Goal: Information Seeking & Learning: Learn about a topic

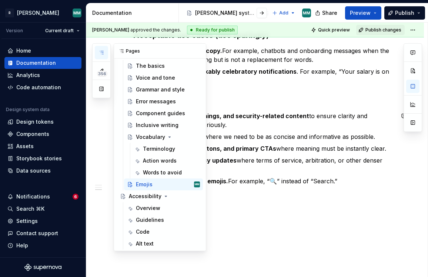
scroll to position [495, 0]
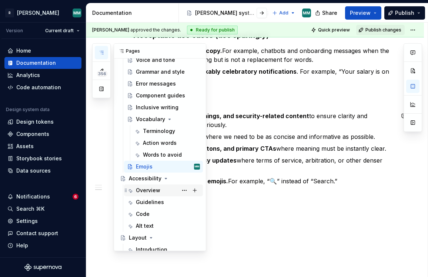
click at [149, 192] on div "Overview" at bounding box center [148, 190] width 24 height 7
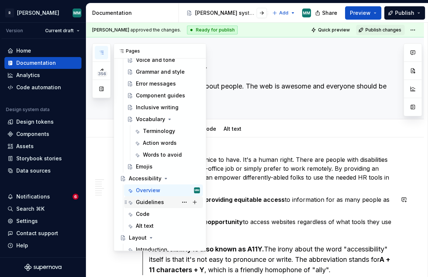
click at [146, 204] on div "Guidelines" at bounding box center [150, 202] width 28 height 7
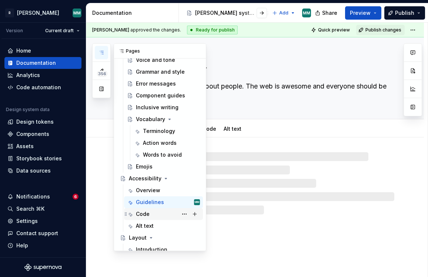
click at [159, 217] on div "Code" at bounding box center [168, 214] width 64 height 10
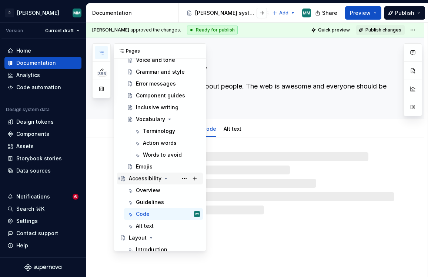
scroll to position [531, 0]
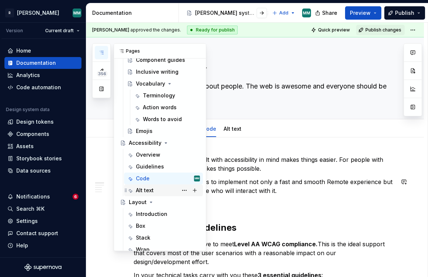
click at [147, 189] on div "Alt text" at bounding box center [145, 190] width 18 height 7
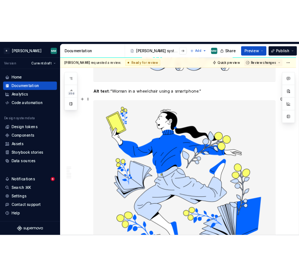
scroll to position [463, 0]
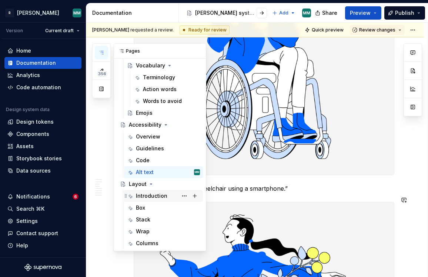
click at [153, 201] on div "Introduction" at bounding box center [163, 196] width 79 height 12
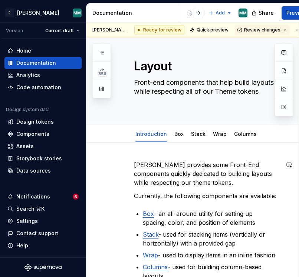
scroll to position [1, 0]
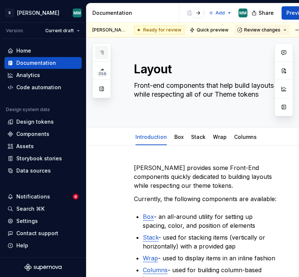
click at [103, 50] on icon "button" at bounding box center [102, 53] width 6 height 6
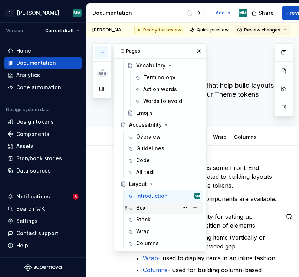
click at [156, 207] on div "Box" at bounding box center [168, 208] width 64 height 10
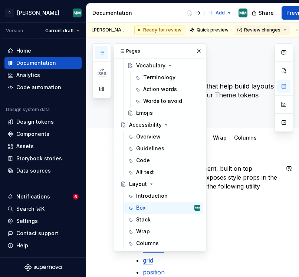
click at [241, 178] on p "Box is a wrapper component, built on top of Styled-System , which exposes style…" at bounding box center [206, 182] width 145 height 36
click at [199, 52] on button "button" at bounding box center [198, 51] width 10 height 10
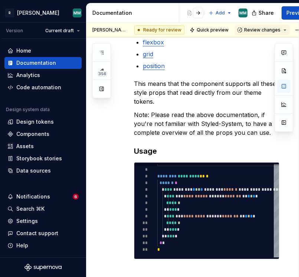
scroll to position [271, 0]
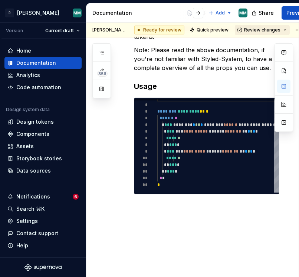
click at [251, 30] on span "Review changes" at bounding box center [262, 30] width 36 height 6
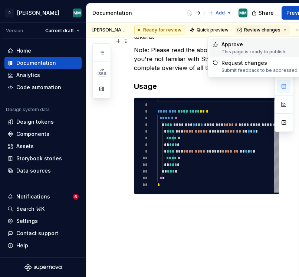
click at [245, 46] on div "Approve" at bounding box center [253, 44] width 65 height 7
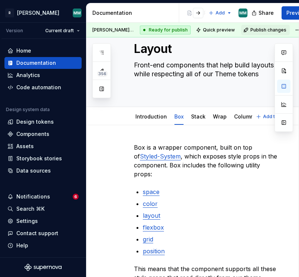
scroll to position [20, 0]
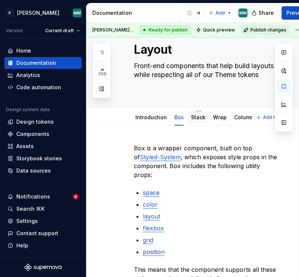
click at [197, 118] on link "Stack" at bounding box center [198, 117] width 14 height 6
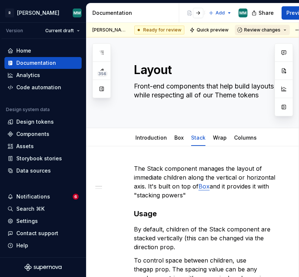
click at [261, 33] on button "Review changes" at bounding box center [262, 30] width 55 height 10
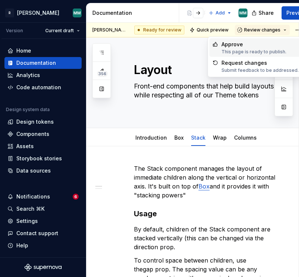
click at [254, 49] on div "This page is ready to publish." at bounding box center [253, 52] width 65 height 6
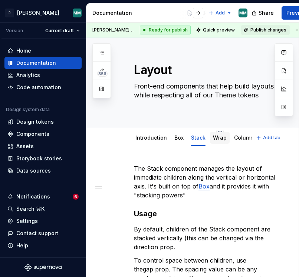
click at [219, 143] on div "Wrap" at bounding box center [220, 138] width 20 height 12
click at [213, 140] on link "Wrap" at bounding box center [220, 138] width 14 height 6
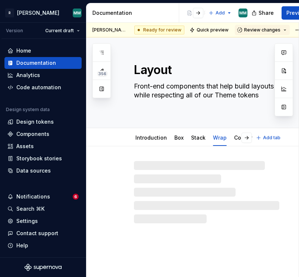
click at [217, 136] on link "Wrap" at bounding box center [220, 138] width 14 height 6
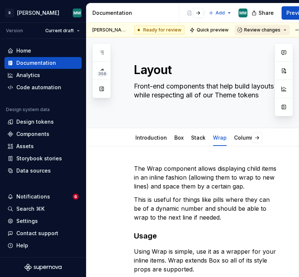
click at [253, 30] on span "Review changes" at bounding box center [262, 30] width 36 height 6
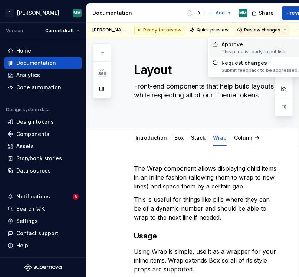
click at [250, 44] on div "Approve" at bounding box center [253, 44] width 65 height 7
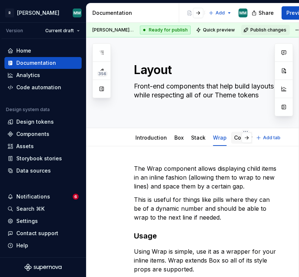
click at [242, 136] on link "Columns" at bounding box center [245, 138] width 23 height 6
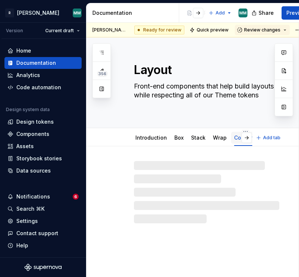
click at [234, 139] on link "Columns" at bounding box center [245, 138] width 23 height 6
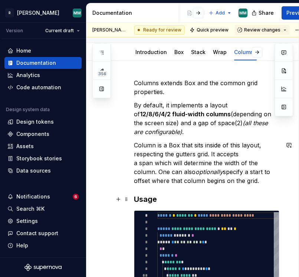
scroll to position [248, 0]
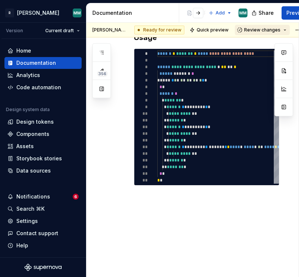
click at [251, 29] on span "Review changes" at bounding box center [262, 30] width 36 height 6
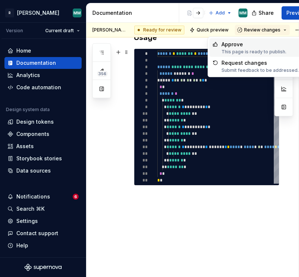
click at [245, 51] on div "This page is ready to publish." at bounding box center [253, 52] width 65 height 6
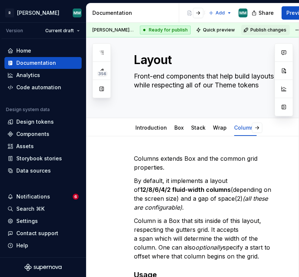
scroll to position [0, 0]
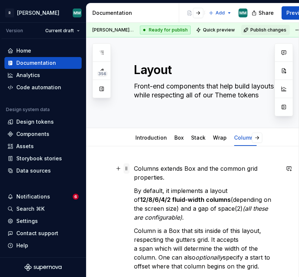
click at [127, 170] on span at bounding box center [126, 168] width 6 height 10
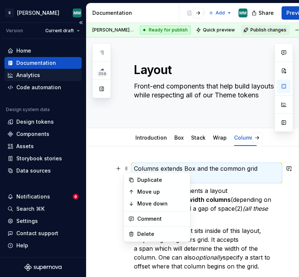
type textarea "*"
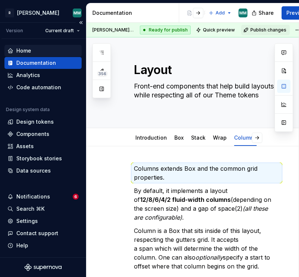
click at [37, 47] on div "Home" at bounding box center [42, 50] width 71 height 7
